Goal: Information Seeking & Learning: Learn about a topic

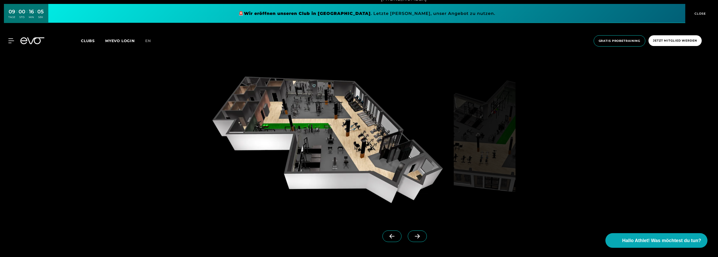
scroll to position [548, 0]
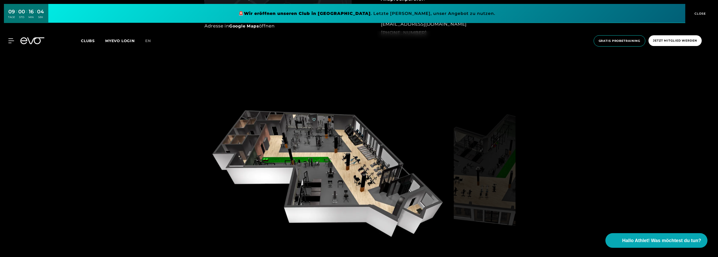
click at [314, 158] on img at bounding box center [327, 171] width 247 height 161
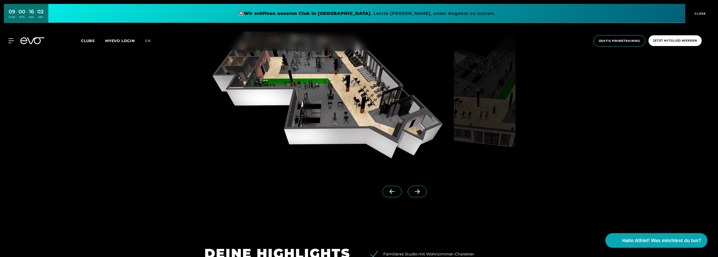
drag, startPoint x: 404, startPoint y: 192, endPoint x: 393, endPoint y: 192, distance: 11.2
click at [408, 192] on span at bounding box center [417, 191] width 19 height 11
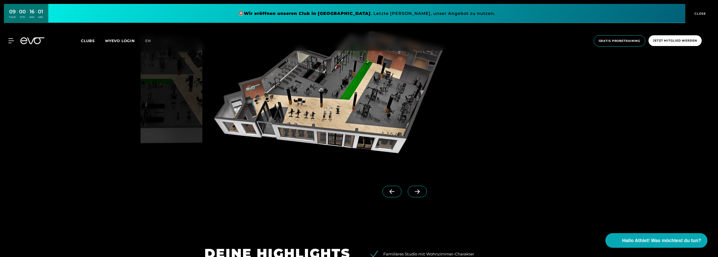
click at [388, 192] on icon at bounding box center [391, 191] width 9 height 5
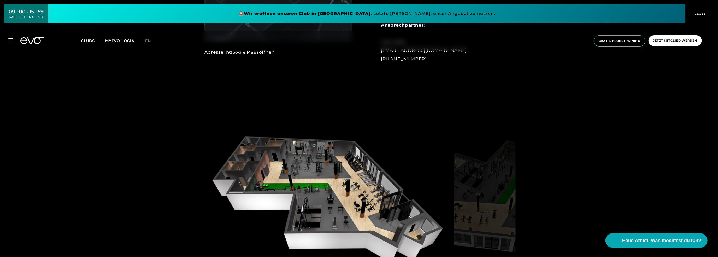
click at [318, 169] on img at bounding box center [327, 197] width 247 height 161
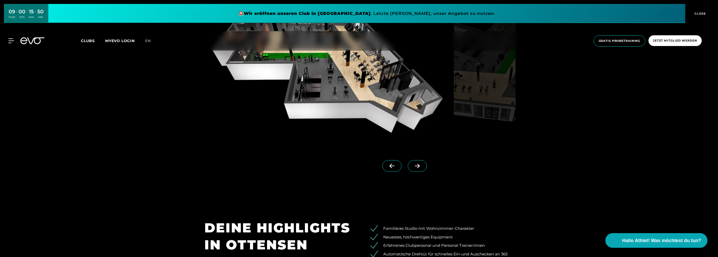
scroll to position [574, 0]
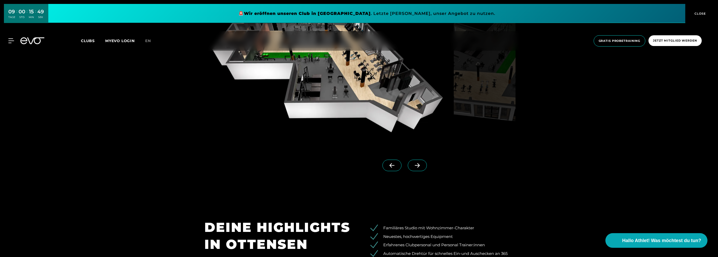
click at [413, 166] on icon at bounding box center [417, 165] width 9 height 5
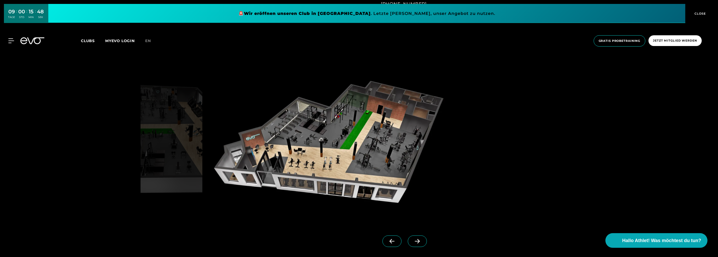
scroll to position [496, 0]
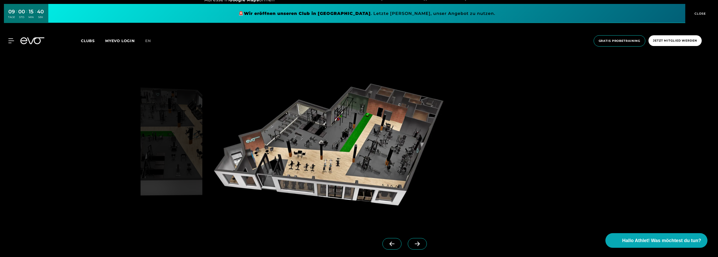
click at [408, 247] on span at bounding box center [417, 243] width 19 height 11
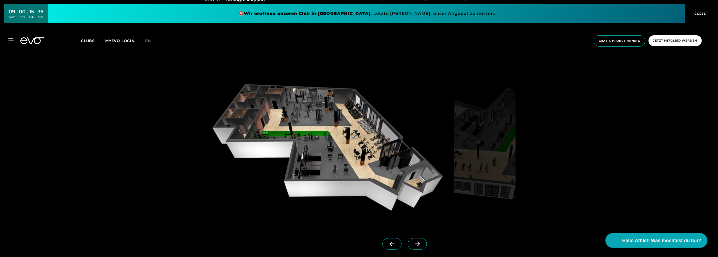
click at [388, 243] on icon at bounding box center [391, 243] width 9 height 5
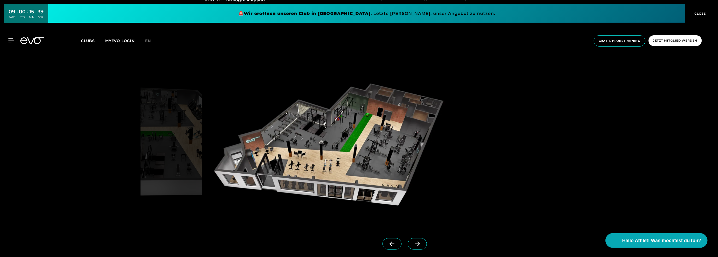
click at [388, 243] on icon at bounding box center [391, 243] width 9 height 5
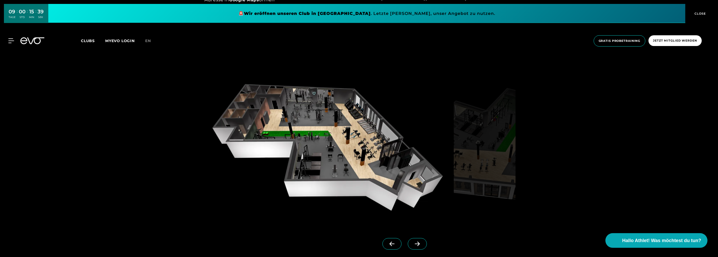
click at [388, 244] on icon at bounding box center [391, 243] width 9 height 5
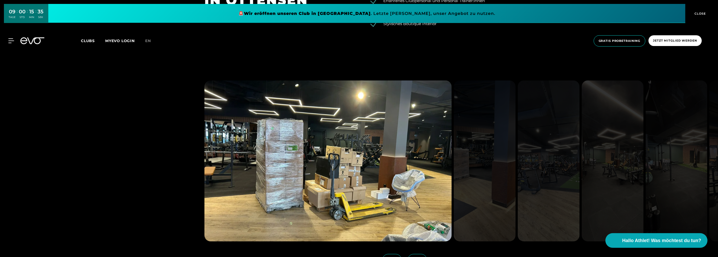
scroll to position [888, 0]
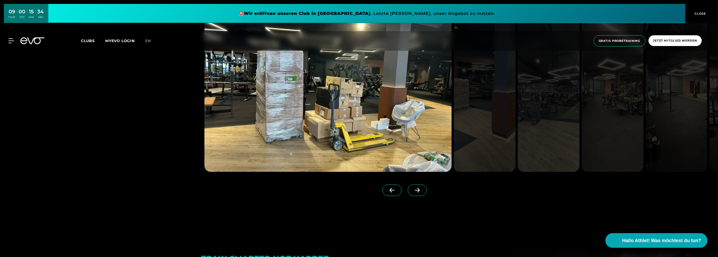
click at [415, 192] on icon at bounding box center [417, 190] width 5 height 4
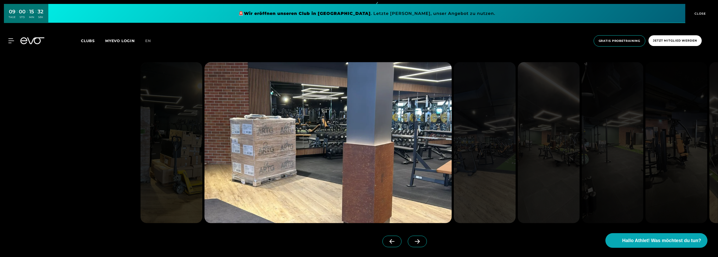
scroll to position [835, 0]
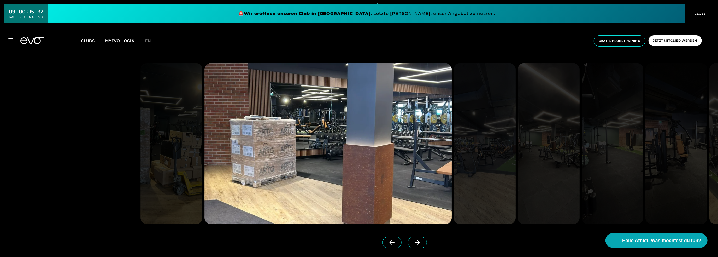
click at [413, 241] on icon at bounding box center [417, 242] width 9 height 5
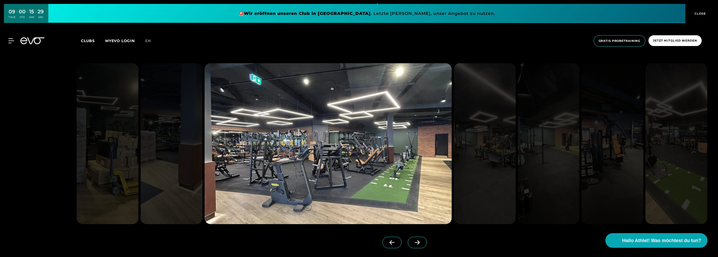
click at [413, 242] on icon at bounding box center [417, 242] width 9 height 5
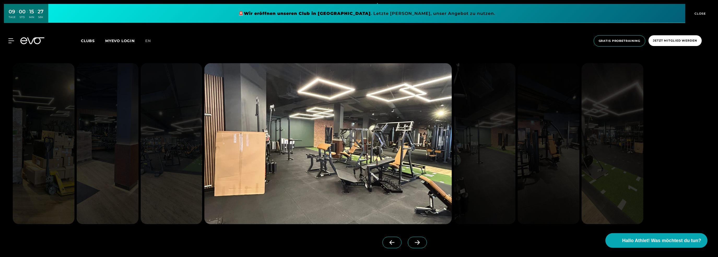
click at [413, 242] on icon at bounding box center [417, 242] width 9 height 5
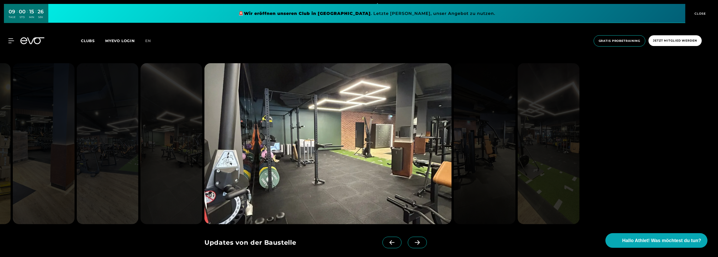
click at [415, 242] on icon at bounding box center [417, 242] width 5 height 4
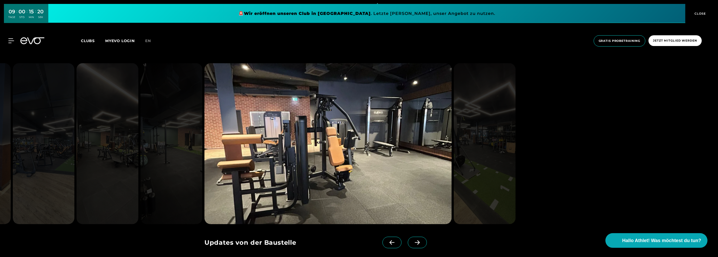
click at [415, 242] on icon at bounding box center [417, 242] width 5 height 4
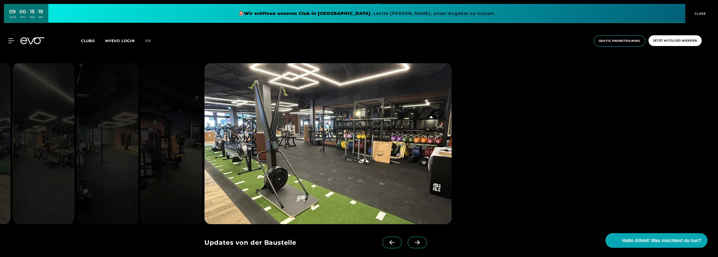
click at [415, 242] on icon at bounding box center [417, 242] width 5 height 4
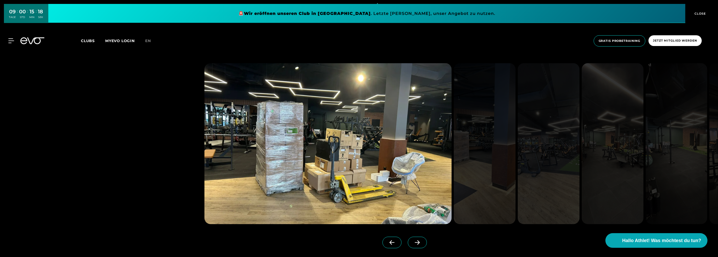
click at [385, 245] on span at bounding box center [391, 242] width 19 height 11
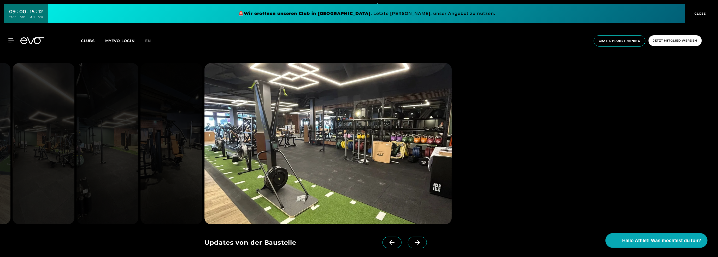
click at [415, 241] on span at bounding box center [417, 242] width 19 height 11
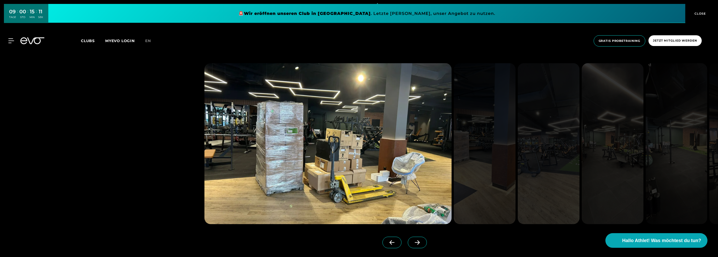
click at [415, 241] on span at bounding box center [417, 242] width 19 height 11
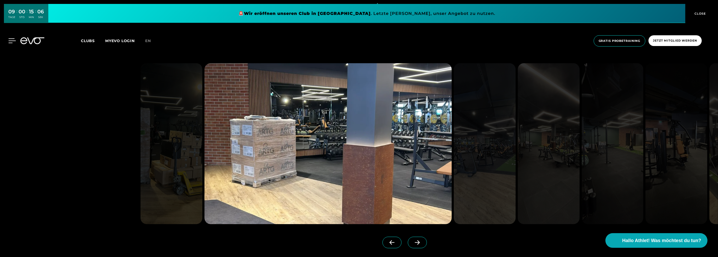
click at [9, 40] on icon at bounding box center [12, 40] width 8 height 5
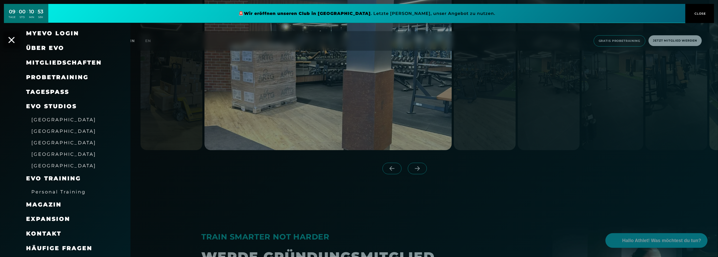
scroll to position [914, 0]
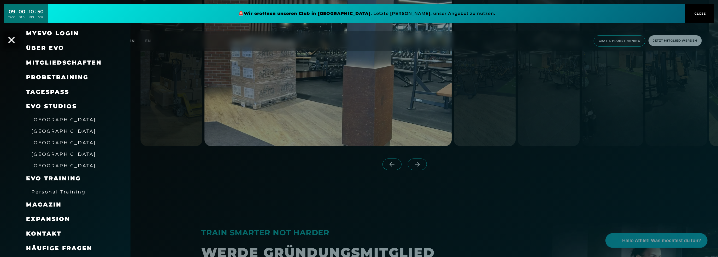
click at [48, 182] on div "EVO Training" at bounding box center [71, 178] width 91 height 15
click at [44, 193] on span "Personal Training" at bounding box center [58, 191] width 54 height 5
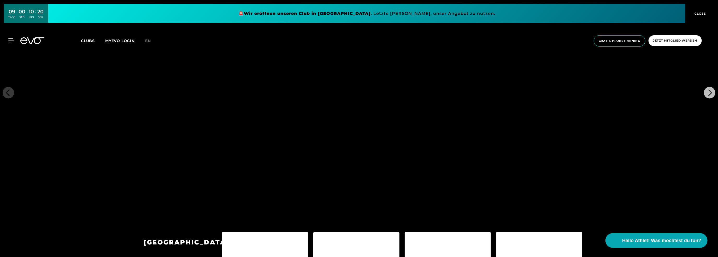
scroll to position [966, 0]
